Goal: Task Accomplishment & Management: Use online tool/utility

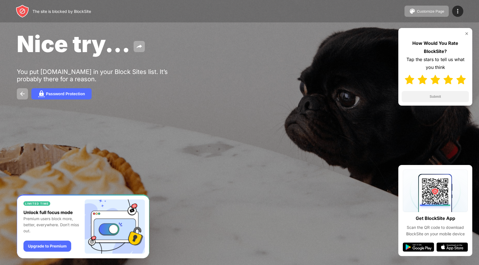
click at [464, 81] on img at bounding box center [461, 80] width 10 height 10
click at [452, 98] on button "Submit" at bounding box center [434, 96] width 67 height 11
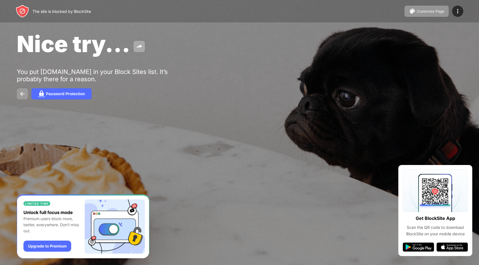
click at [25, 95] on img at bounding box center [22, 93] width 7 height 7
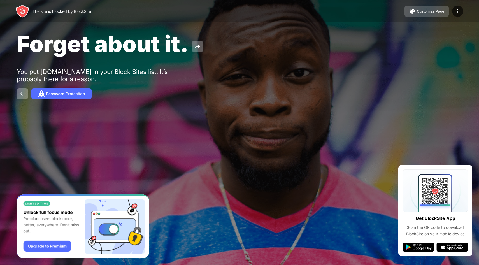
click at [414, 11] on img at bounding box center [412, 11] width 7 height 7
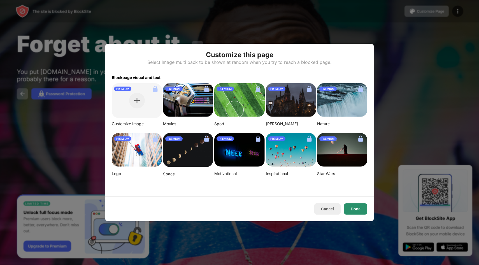
click at [364, 210] on button "Done" at bounding box center [355, 208] width 23 height 11
